Goal: Information Seeking & Learning: Find specific fact

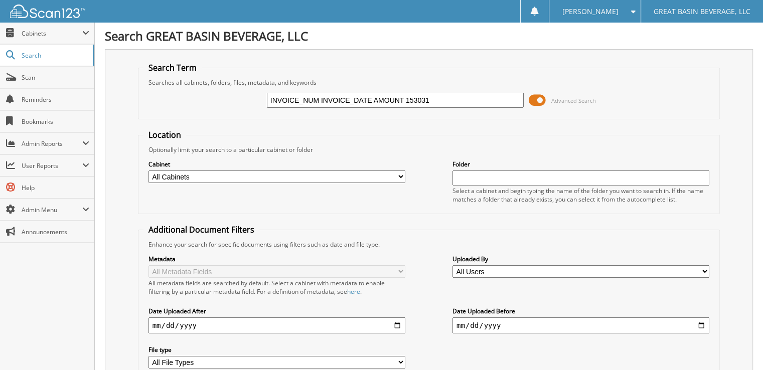
type input "INVOICE_NUM INVOICE_DATE AMOUNT 153031"
drag, startPoint x: 478, startPoint y: 97, endPoint x: 215, endPoint y: 76, distance: 263.8
click at [215, 76] on fieldset "Search Term Searches all cabinets, folders, files, metadata, and keywords INVOI…" at bounding box center [429, 90] width 583 height 57
drag, startPoint x: 405, startPoint y: 96, endPoint x: 204, endPoint y: 89, distance: 200.8
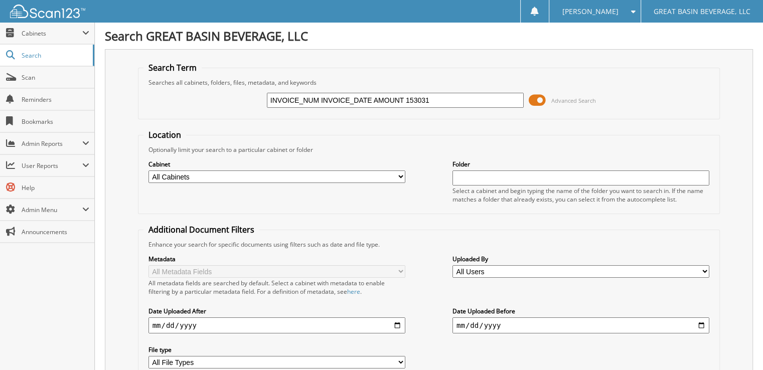
click at [204, 89] on div "INVOICE_NUM INVOICE_DATE AMOUNT 153031 Advanced Search" at bounding box center [428, 100] width 571 height 27
type input "153031"
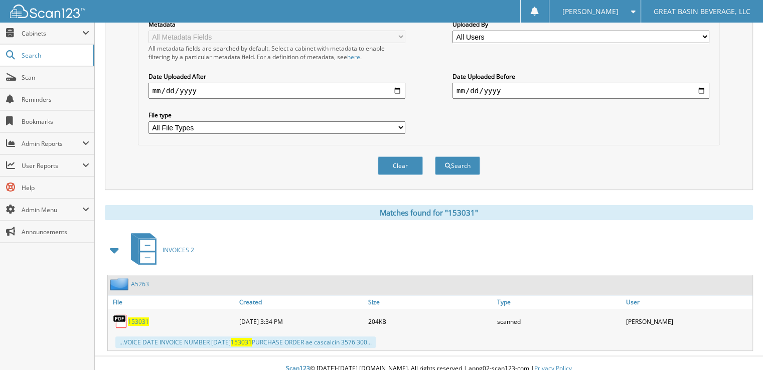
click at [137, 318] on span "153031" at bounding box center [138, 322] width 21 height 9
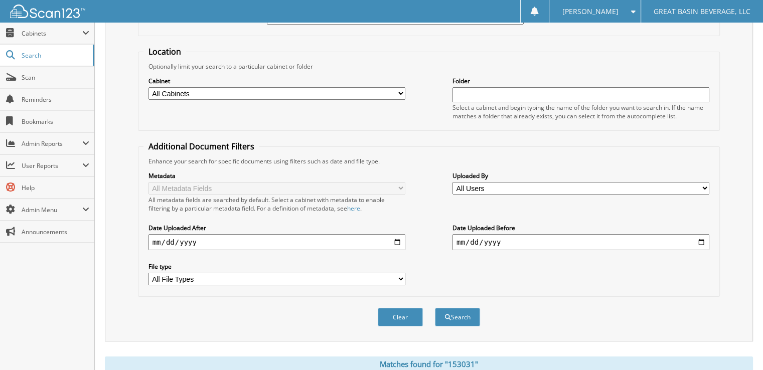
scroll to position [24, 0]
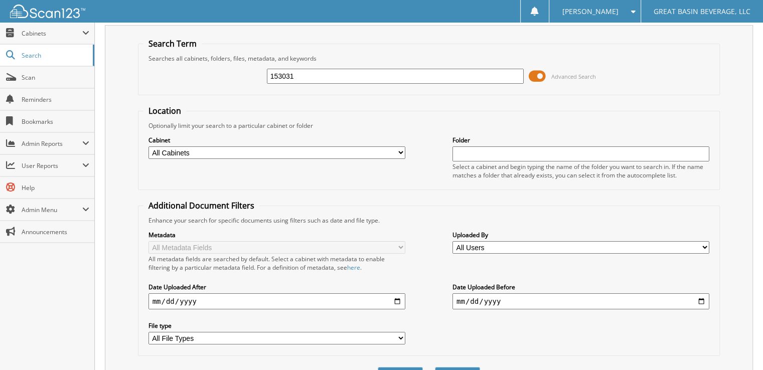
drag, startPoint x: 299, startPoint y: 74, endPoint x: 240, endPoint y: 62, distance: 59.3
click at [240, 63] on div "153031 Advanced Search" at bounding box center [428, 76] width 571 height 27
paste input "80000"
type input "180000"
click at [435, 367] on button "Search" at bounding box center [457, 376] width 45 height 19
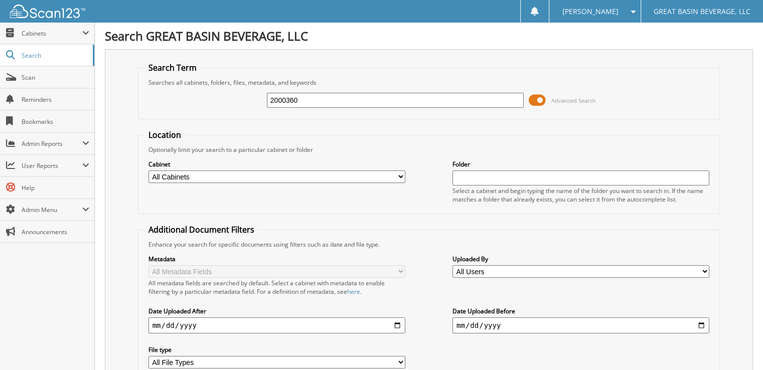
drag, startPoint x: 318, startPoint y: 97, endPoint x: 218, endPoint y: 101, distance: 99.9
click at [218, 101] on div "2000360 Advanced Search" at bounding box center [428, 100] width 571 height 27
